Goal: Use online tool/utility: Utilize a website feature to perform a specific function

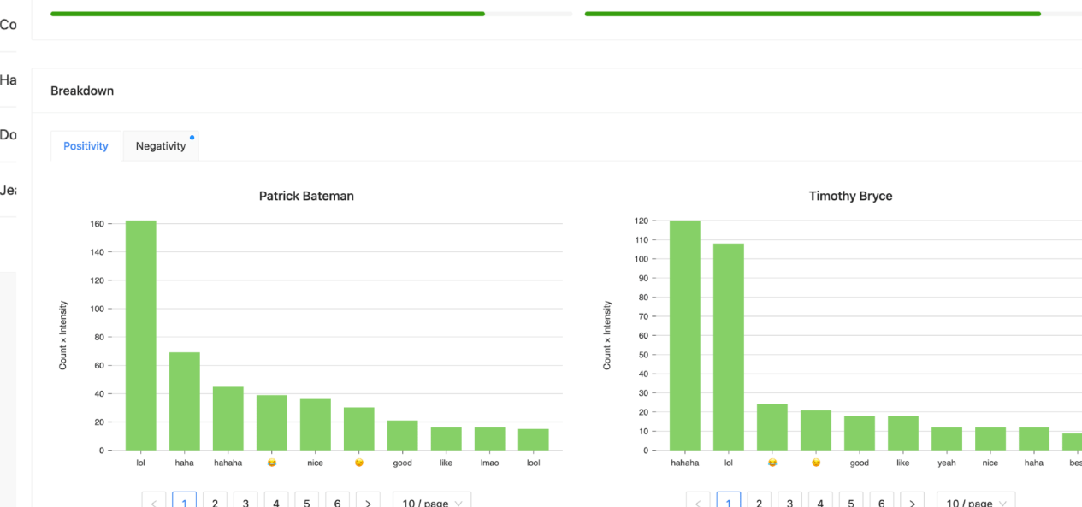
scroll to position [96, 0]
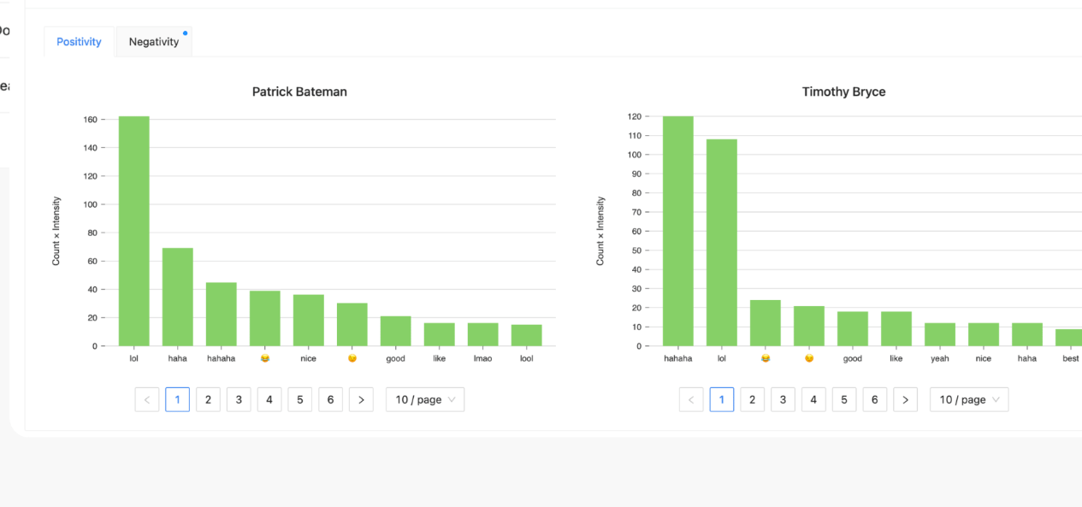
click at [634, 364] on img at bounding box center [756, 209] width 431 height 336
click at [685, 364] on img at bounding box center [756, 209] width 431 height 336
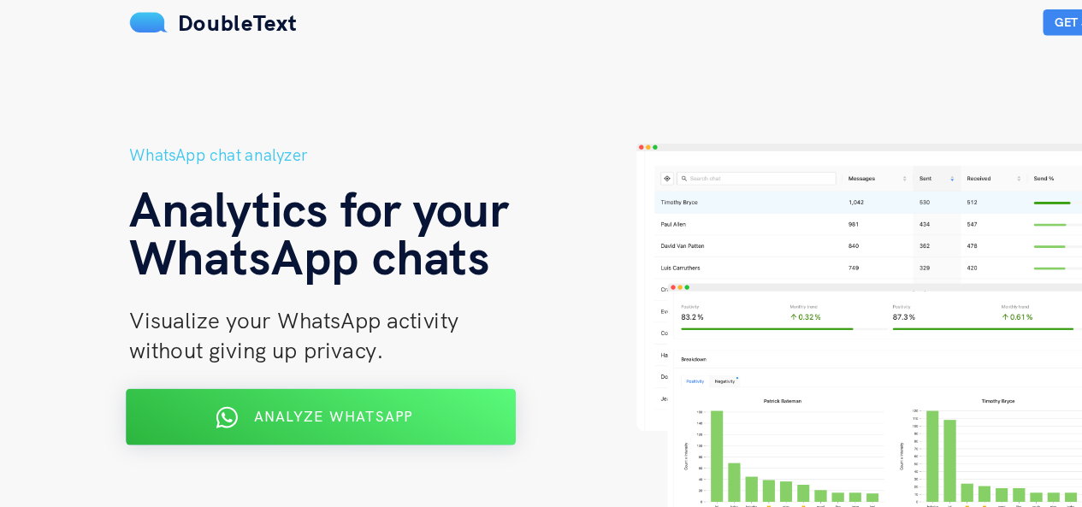
scroll to position [1, 0]
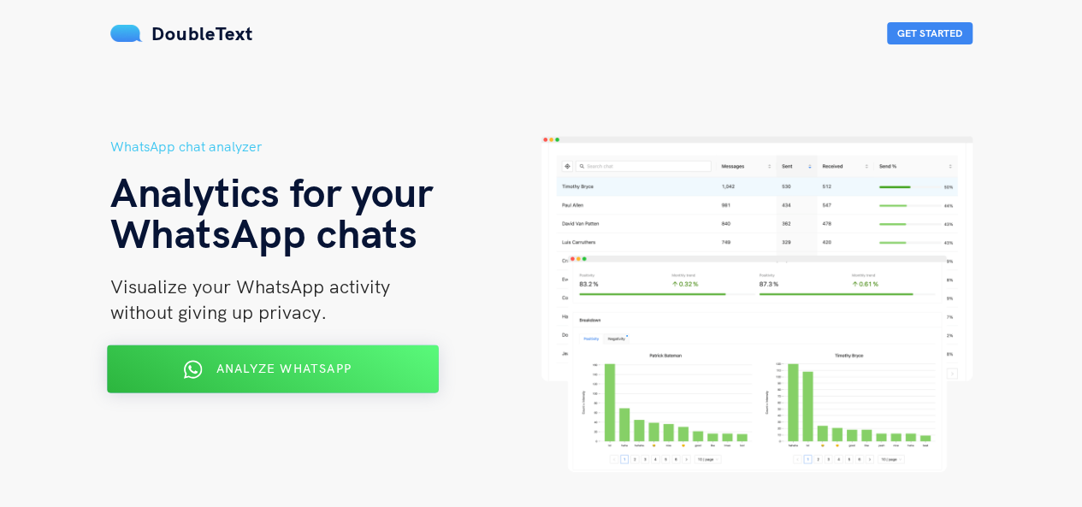
click at [304, 370] on span "Analyze WhatsApp" at bounding box center [282, 368] width 135 height 15
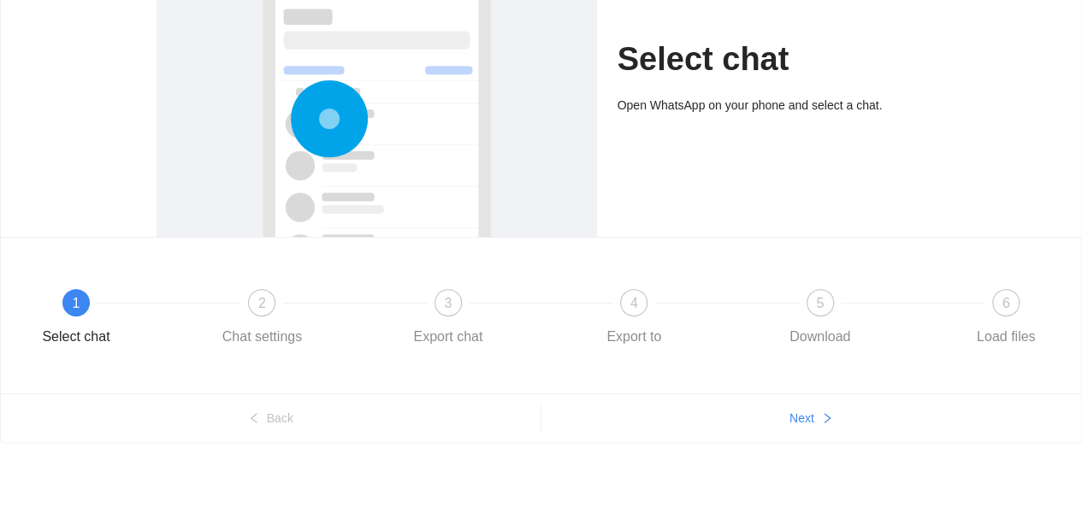
scroll to position [180, 0]
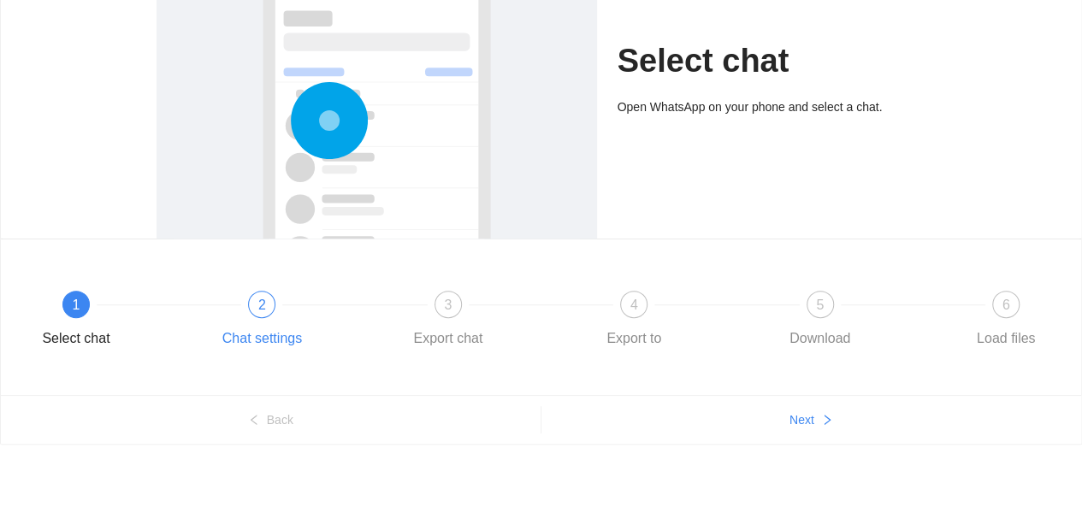
click at [261, 298] on span "2" at bounding box center [262, 305] width 8 height 15
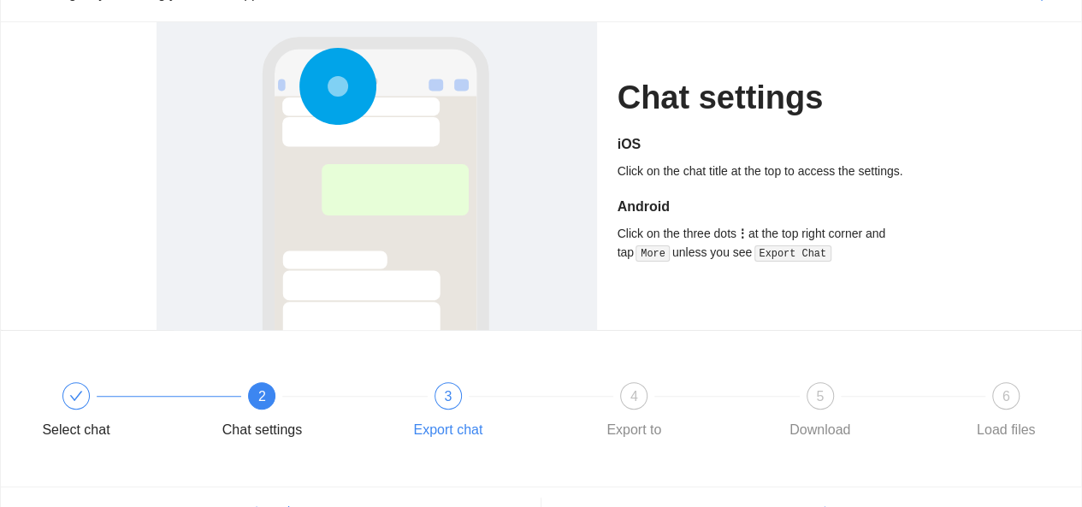
scroll to position [88, 0]
click at [635, 206] on h5 "Android" at bounding box center [771, 208] width 309 height 21
click at [454, 403] on div "3" at bounding box center [447, 396] width 27 height 27
